Goal: Information Seeking & Learning: Find specific fact

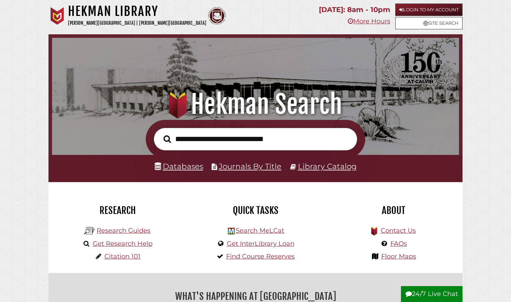
scroll to position [134, 403]
click at [426, 7] on link "Login to My Account" at bounding box center [428, 10] width 67 height 12
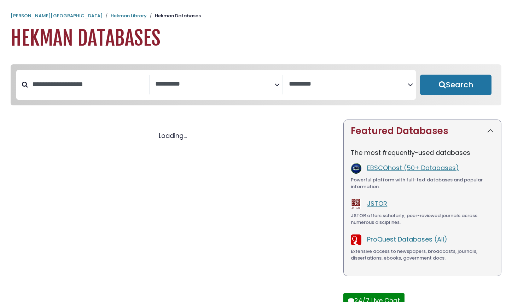
select select "Database Subject Filter"
select select "Database Vendors Filter"
select select "Database Subject Filter"
select select "Database Vendors Filter"
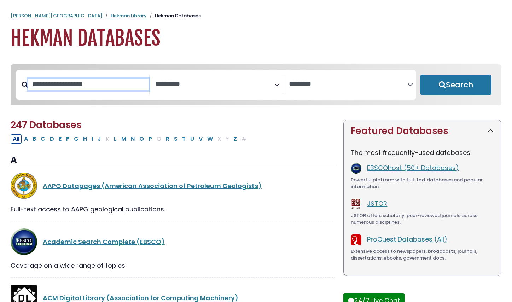
click at [91, 83] on input "Search database by title or keyword" at bounding box center [88, 85] width 121 height 12
type input "****"
click at [420, 75] on button "Search" at bounding box center [455, 85] width 71 height 21
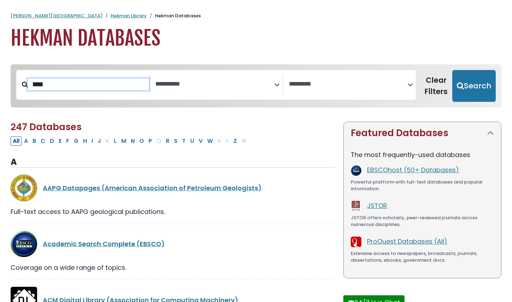
select select "Database Subject Filter"
select select "Database Vendors Filter"
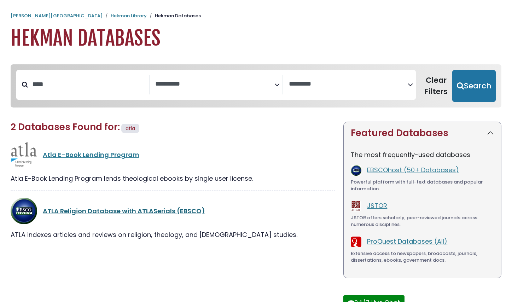
click at [126, 213] on link "ATLA Religion Database with ATLASerials (EBSCO)" at bounding box center [124, 211] width 162 height 9
